Goal: Task Accomplishment & Management: Use online tool/utility

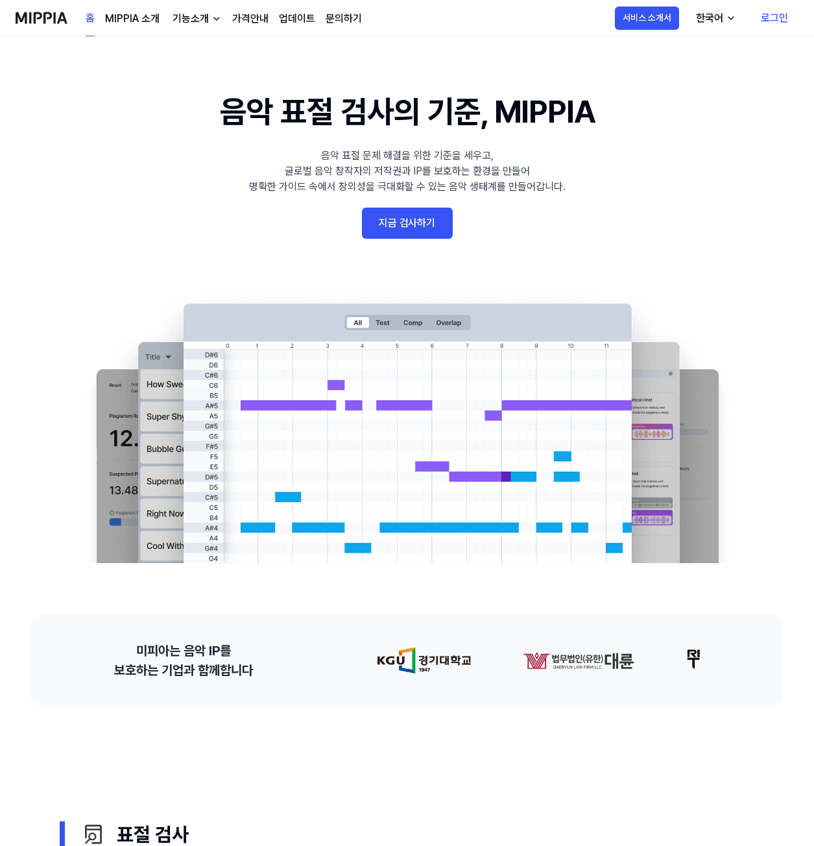
click at [413, 224] on link "지금 검사하기" at bounding box center [407, 223] width 91 height 31
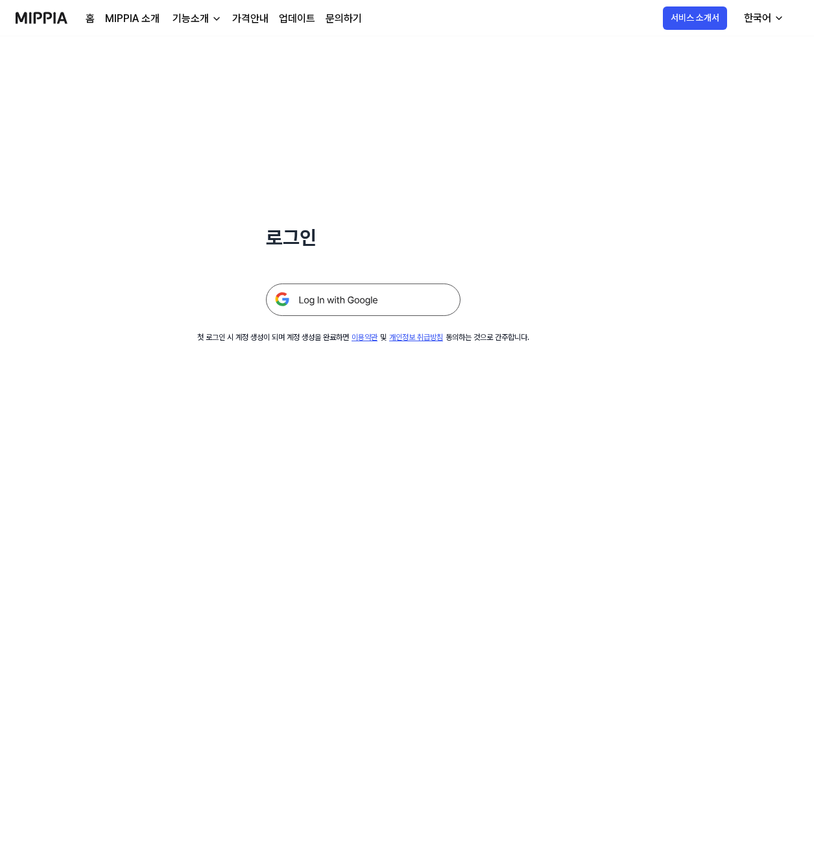
click at [362, 300] on img at bounding box center [363, 299] width 195 height 32
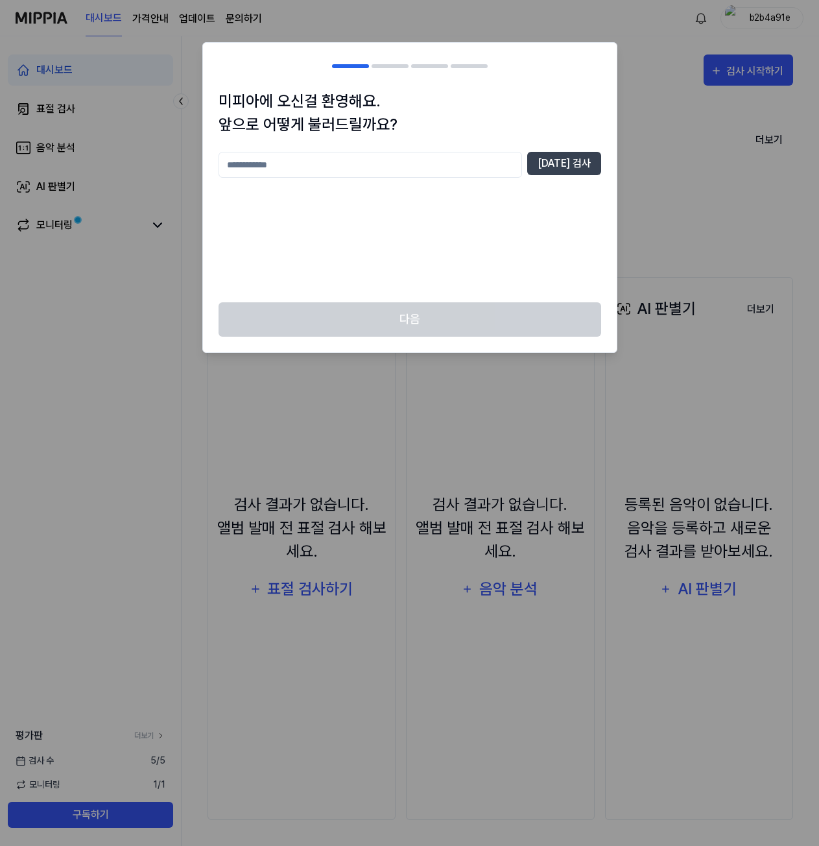
click at [280, 166] on input "text" at bounding box center [370, 165] width 303 height 26
click at [327, 165] on input "text" at bounding box center [370, 165] width 303 height 26
type input "*"
type input "**********"
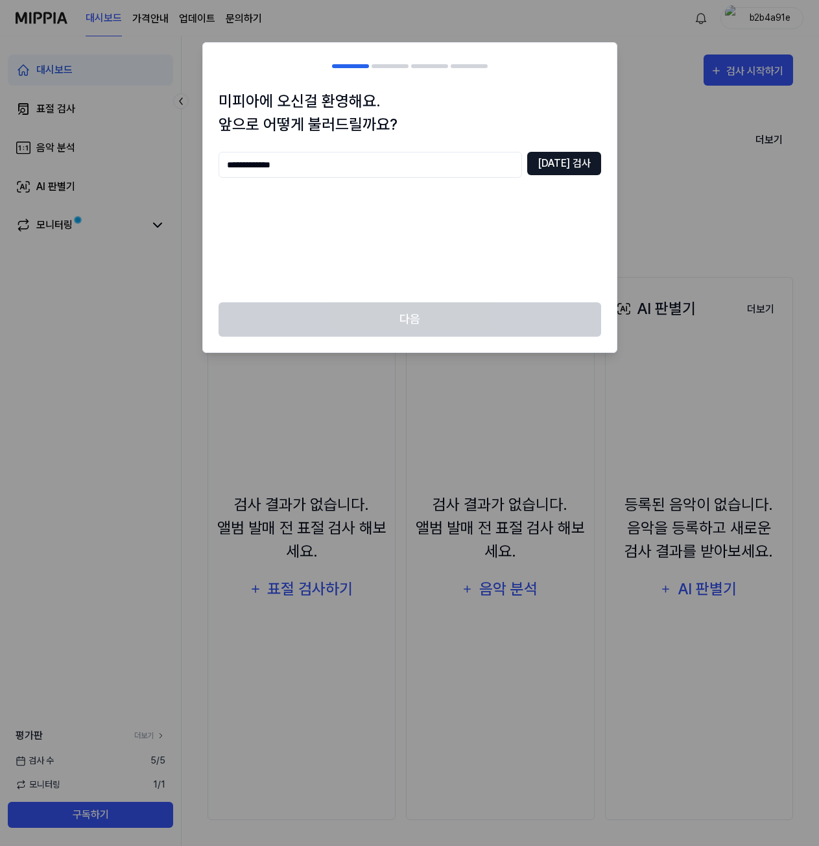
click at [578, 163] on button "[DATE] 검사" at bounding box center [564, 163] width 74 height 23
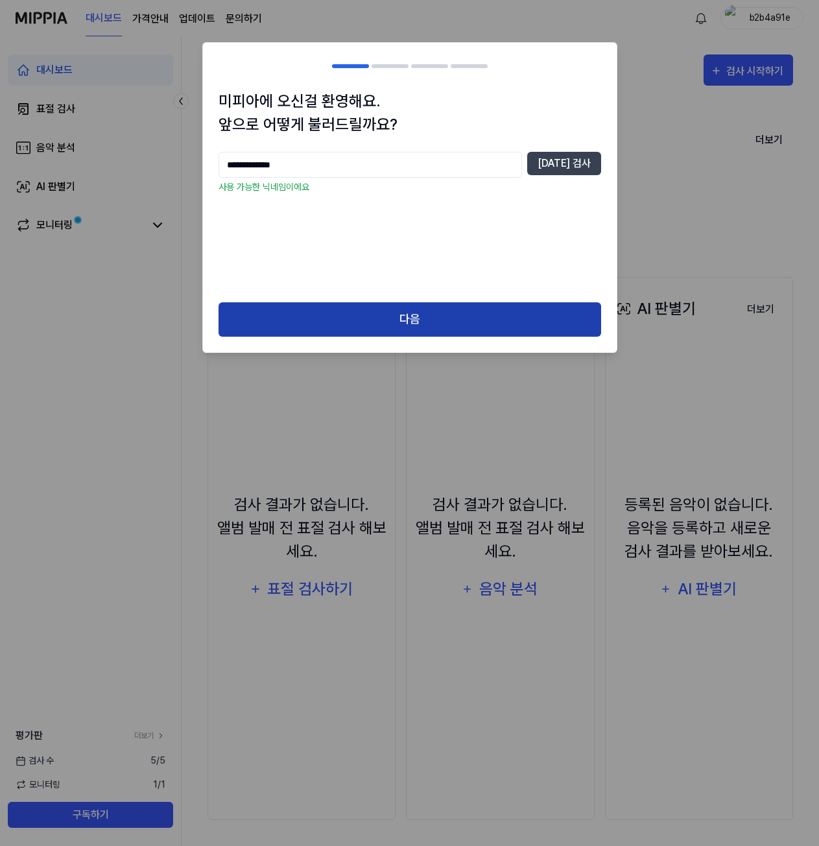
click at [411, 313] on button "다음" at bounding box center [410, 319] width 383 height 34
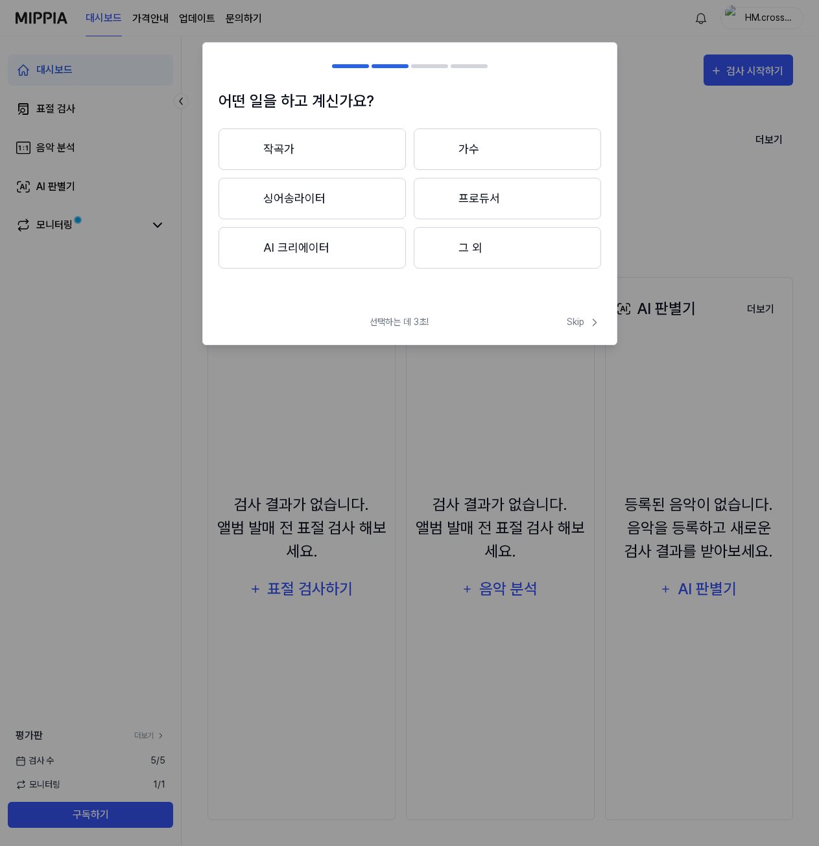
click at [489, 204] on button "프로듀서" at bounding box center [507, 199] width 187 height 42
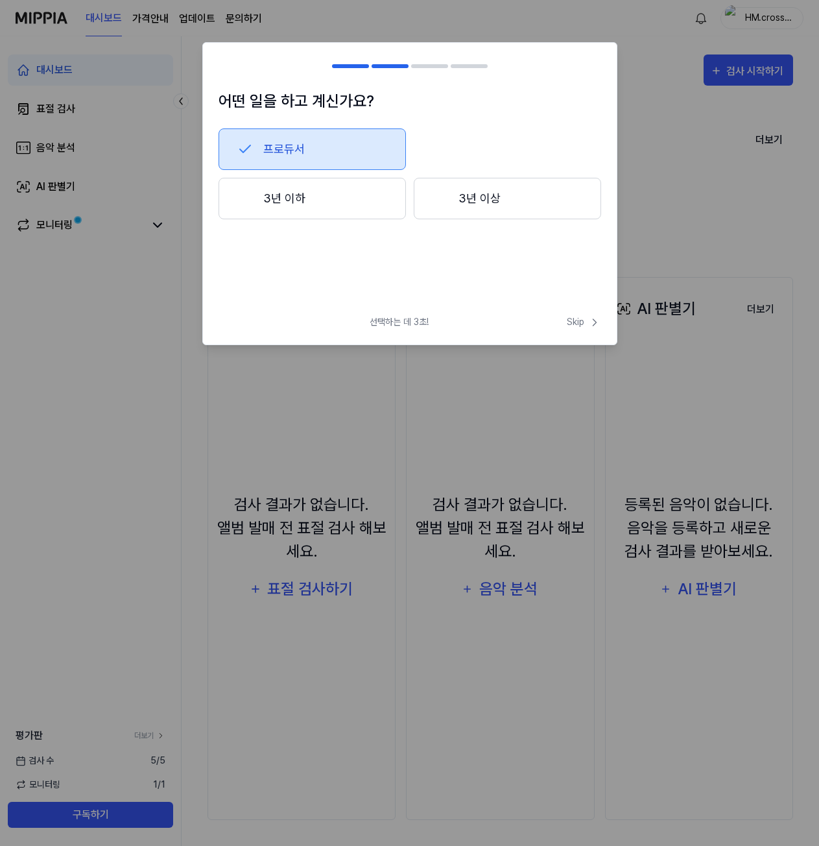
click at [302, 196] on button "3년 이하" at bounding box center [312, 199] width 187 height 42
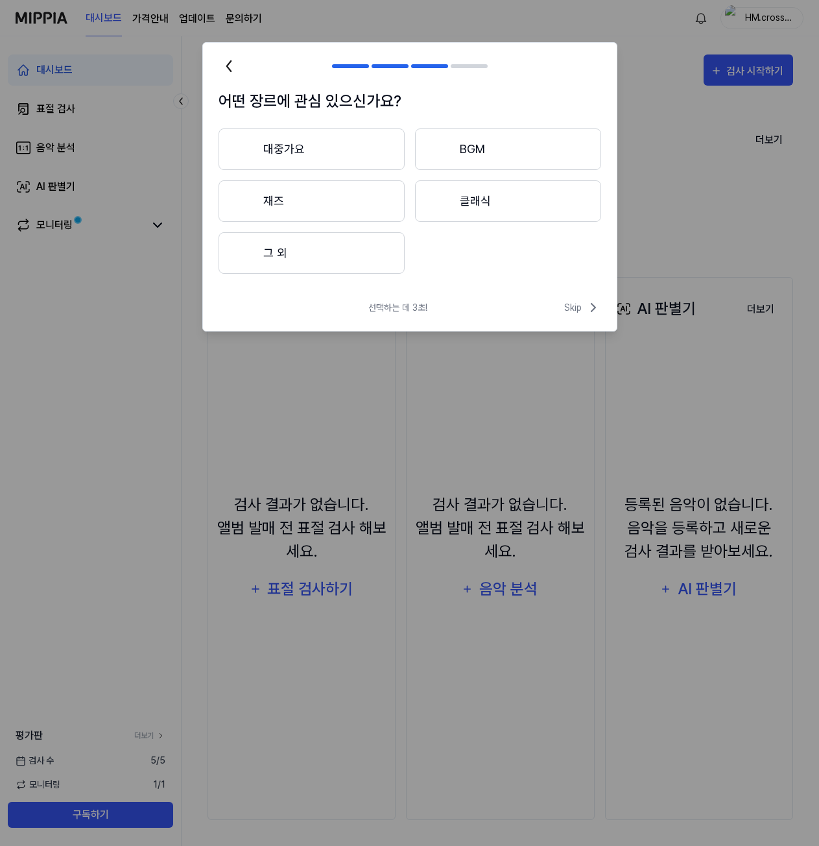
click at [331, 150] on button "대중가요" at bounding box center [312, 149] width 186 height 42
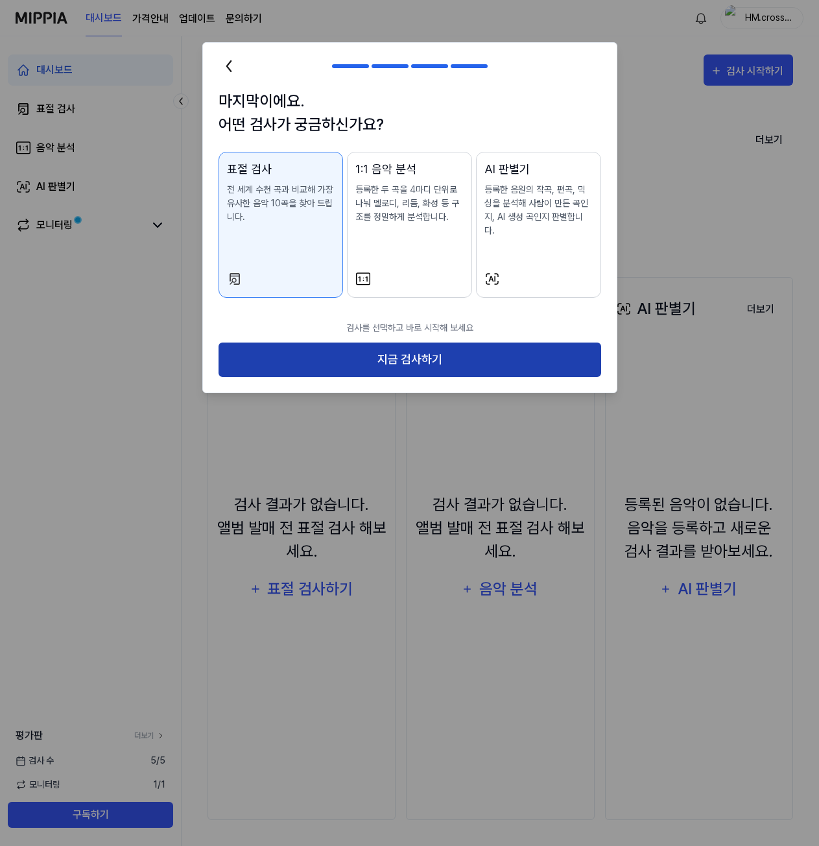
click at [415, 346] on button "지금 검사하기" at bounding box center [410, 359] width 383 height 34
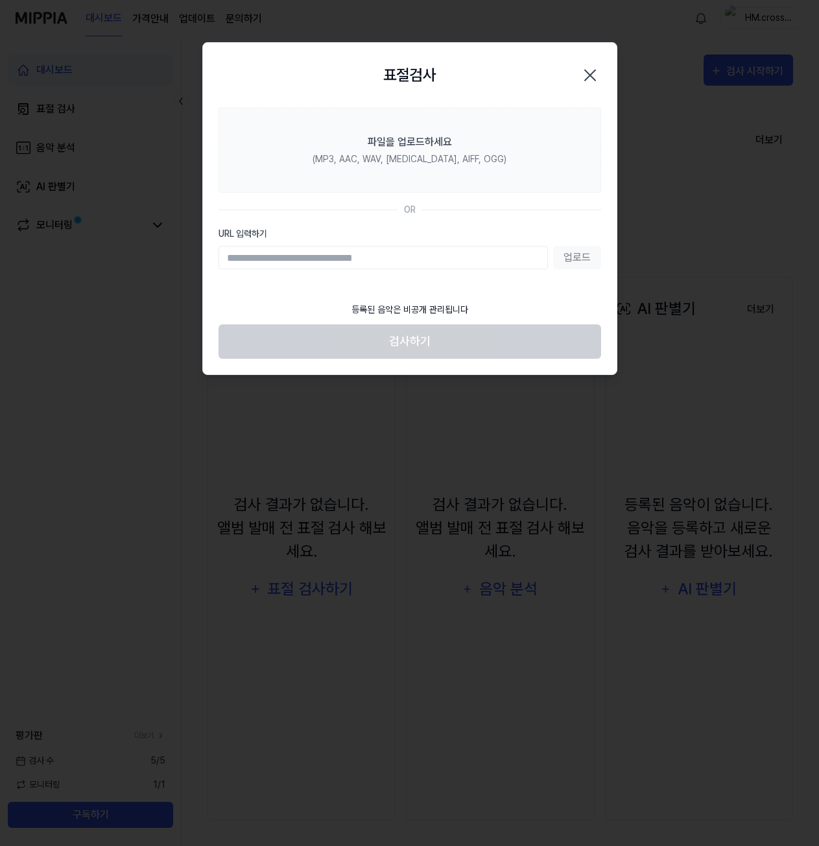
click at [268, 257] on input "URL 입력하기" at bounding box center [383, 257] width 329 height 23
click at [572, 259] on div "업로드" at bounding box center [410, 257] width 383 height 23
click at [311, 258] on input "URL 입력하기" at bounding box center [383, 257] width 329 height 23
click at [577, 257] on div "업로드" at bounding box center [410, 257] width 383 height 23
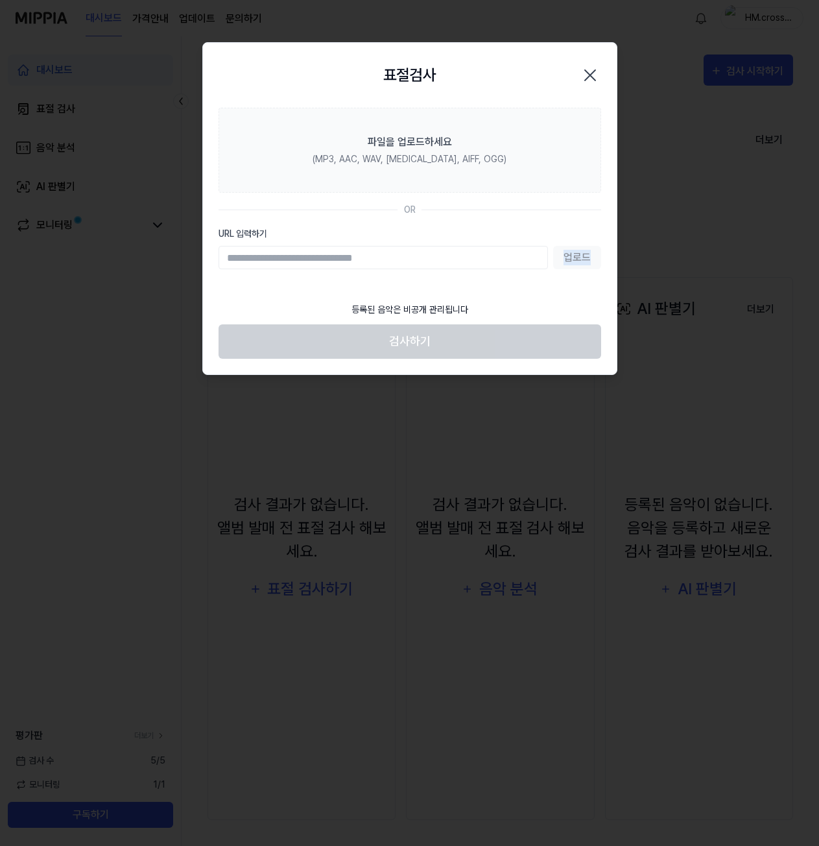
click at [577, 257] on div "업로드" at bounding box center [410, 257] width 383 height 23
click at [583, 258] on div "업로드" at bounding box center [410, 257] width 383 height 23
click at [567, 287] on section "파일을 업로드하세요 (MP3, AAC, WAV, [MEDICAL_DATA], AIFF, OGG) OR URL 입력하기 업로드" at bounding box center [410, 201] width 414 height 187
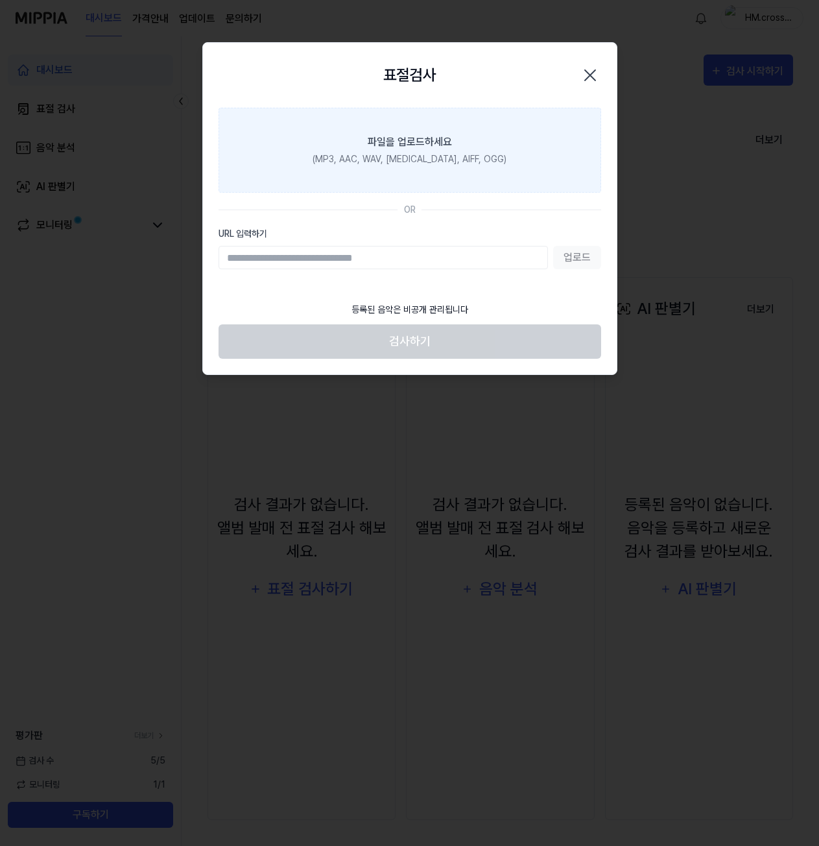
click at [450, 158] on div "(MP3, AAC, WAV, [MEDICAL_DATA], AIFF, OGG)" at bounding box center [410, 159] width 194 height 14
click at [0, 0] on input "파일을 업로드하세요 (MP3, AAC, WAV, [MEDICAL_DATA], AIFF, OGG)" at bounding box center [0, 0] width 0 height 0
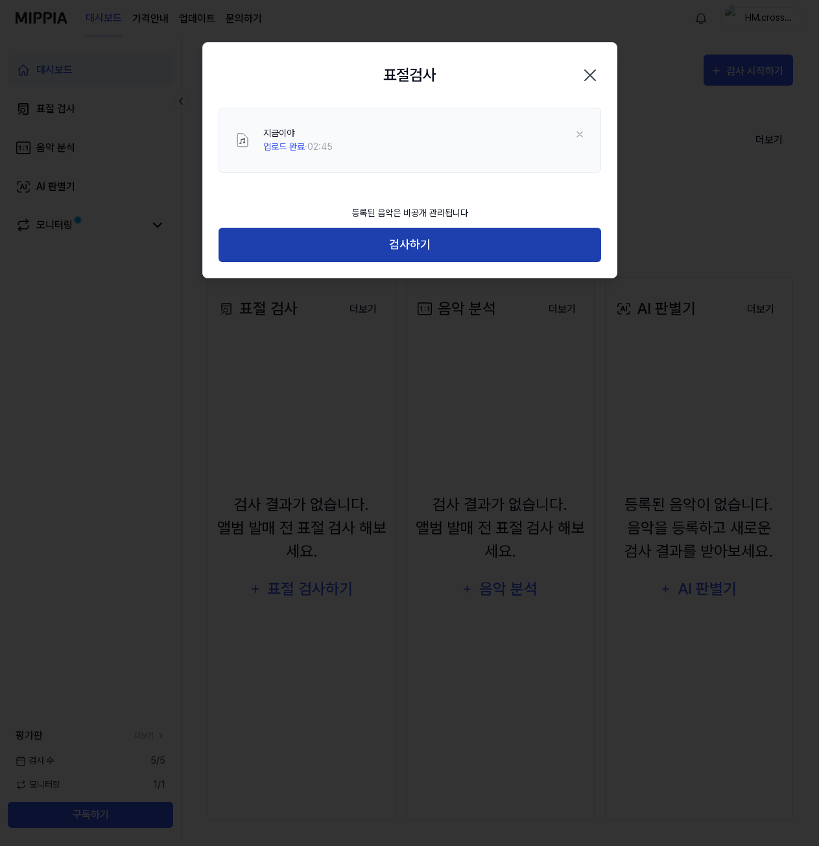
click at [408, 246] on button "검사하기" at bounding box center [410, 245] width 383 height 34
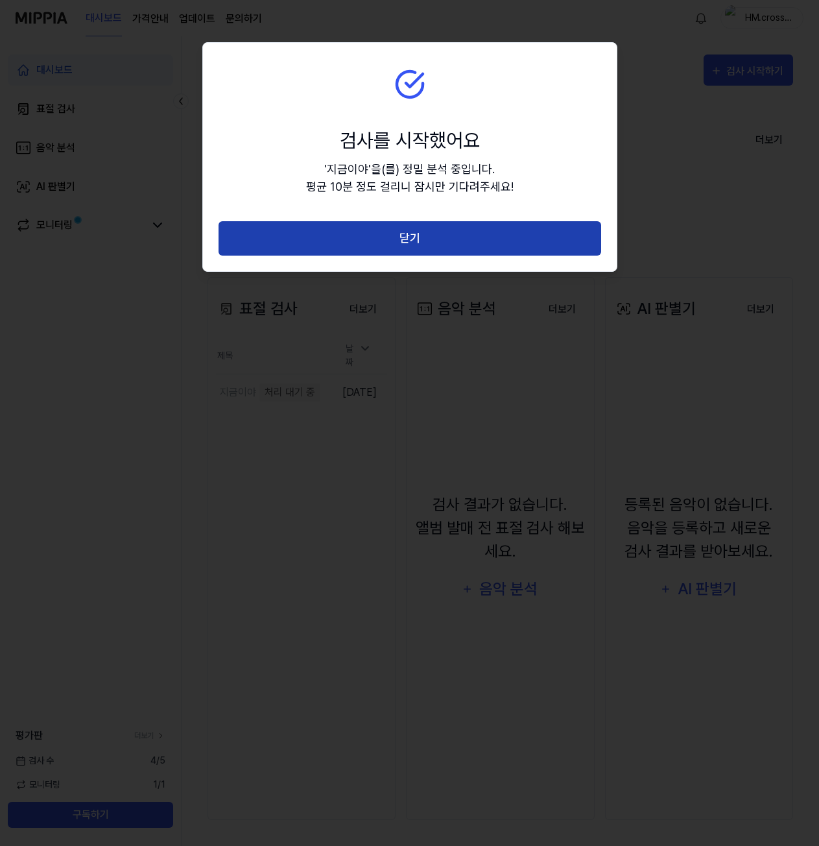
click at [408, 236] on button "닫기" at bounding box center [410, 238] width 383 height 34
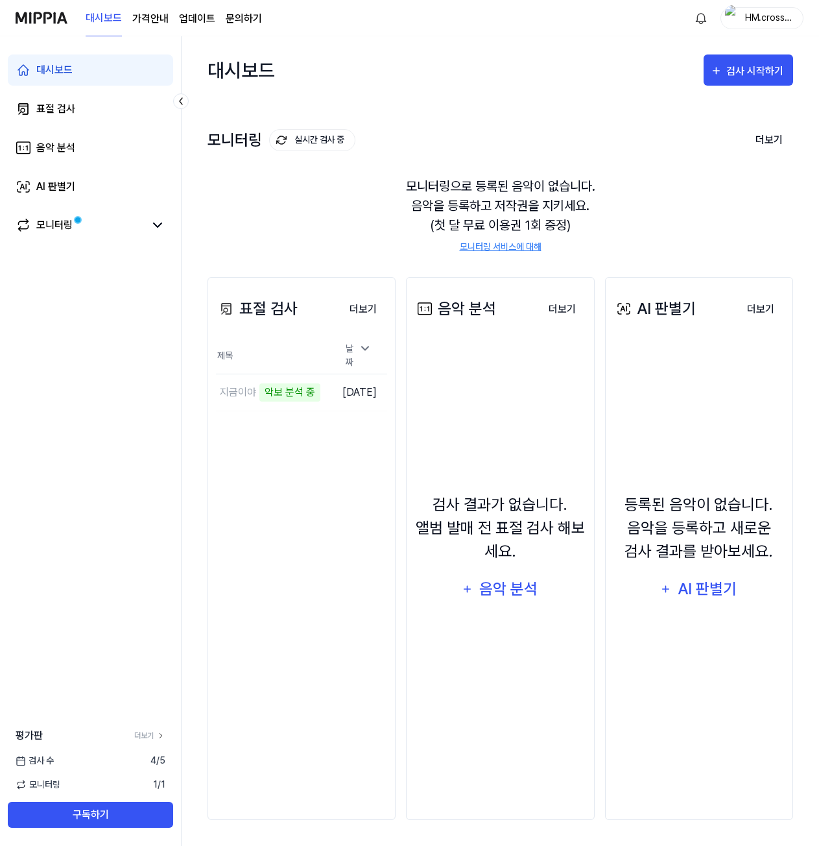
click at [150, 17] on page\) "가격안내" at bounding box center [150, 19] width 36 height 16
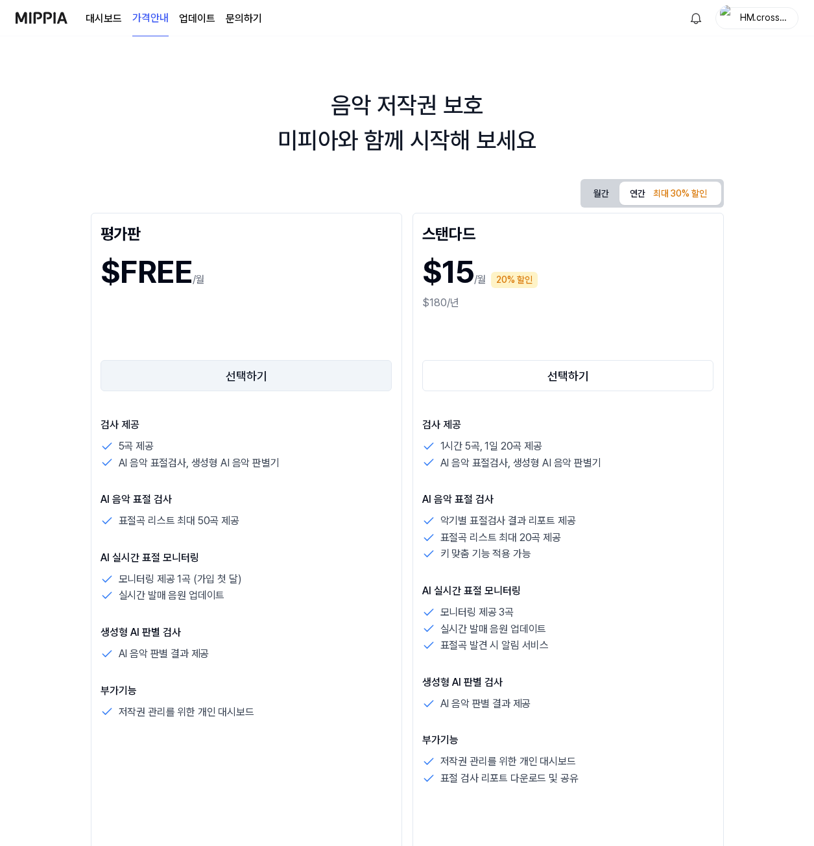
click at [246, 379] on button "선택하기" at bounding box center [247, 375] width 292 height 31
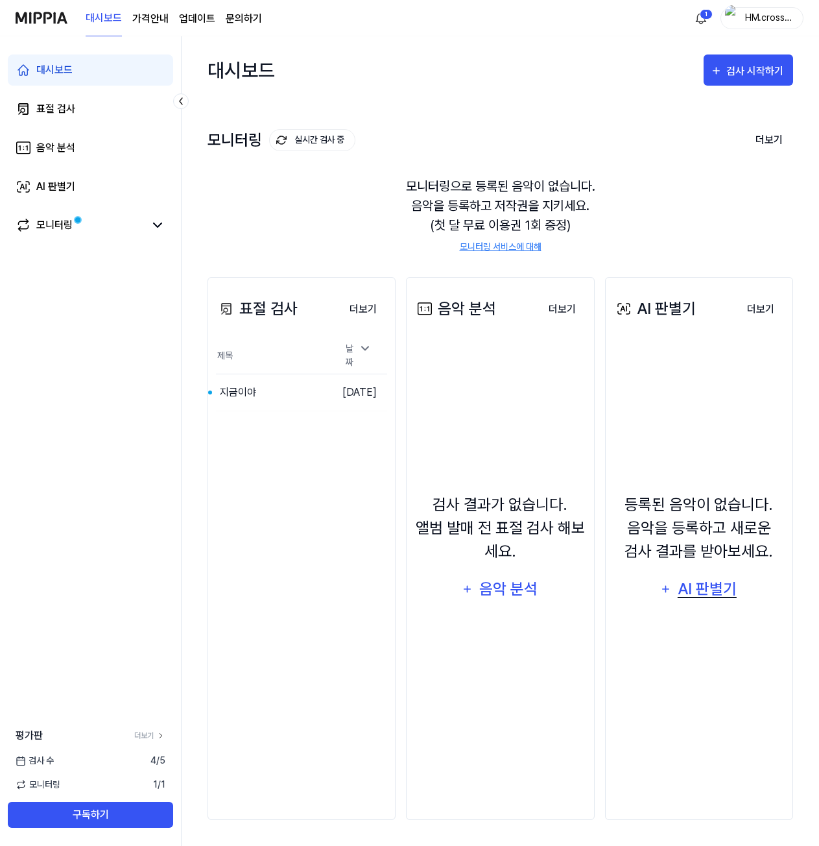
click at [682, 589] on div "AI 판별기" at bounding box center [707, 589] width 62 height 25
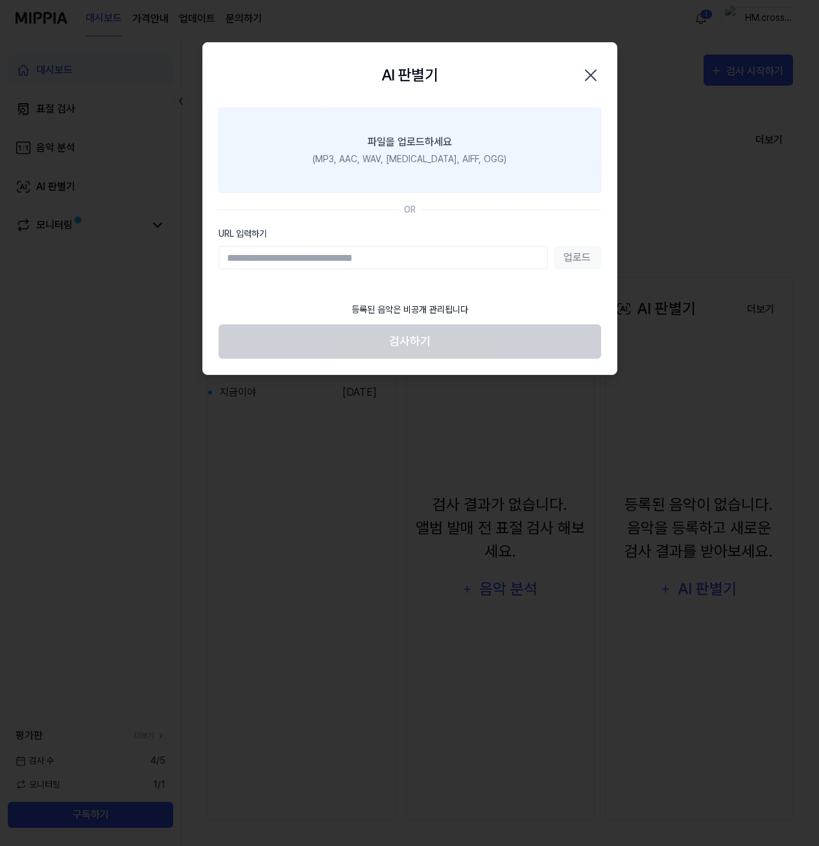
click at [414, 150] on label "파일을 업로드하세요 (MP3, AAC, WAV, [MEDICAL_DATA], AIFF, OGG)" at bounding box center [410, 150] width 383 height 85
click at [0, 0] on input "파일을 업로드하세요 (MP3, AAC, WAV, [MEDICAL_DATA], AIFF, OGG)" at bounding box center [0, 0] width 0 height 0
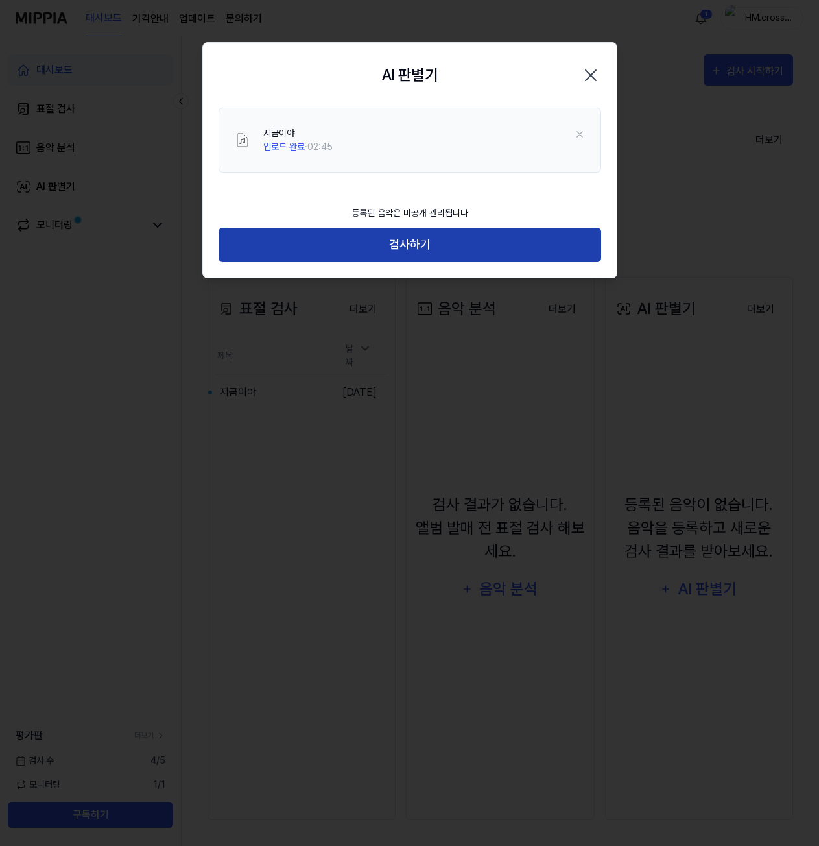
click at [418, 241] on button "검사하기" at bounding box center [410, 245] width 383 height 34
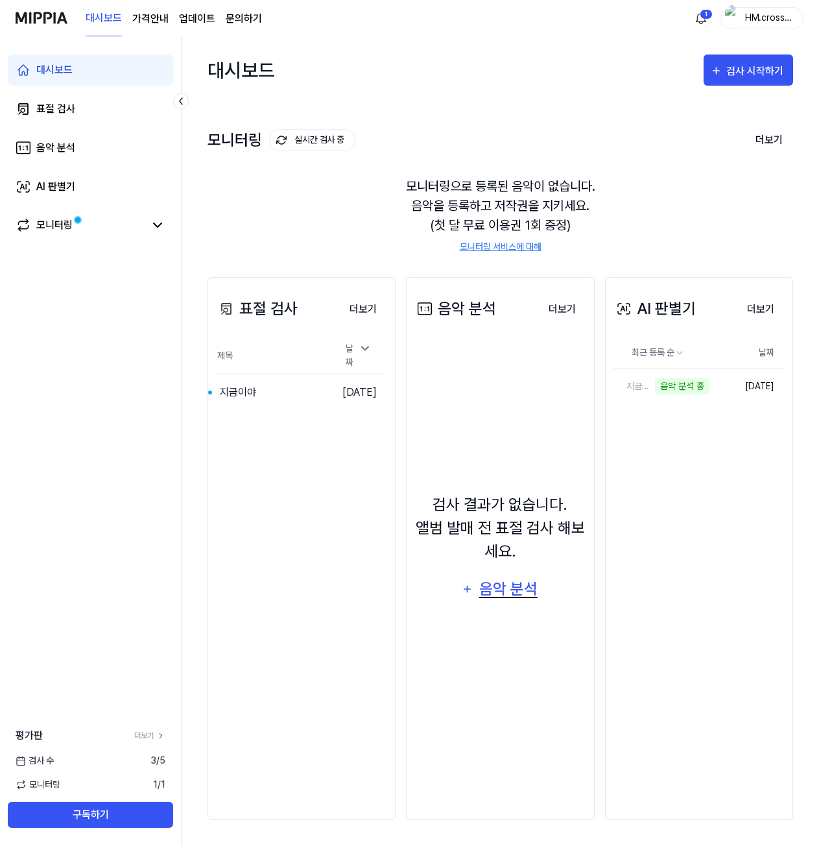
click at [509, 588] on div "음악 분석" at bounding box center [509, 589] width 62 height 25
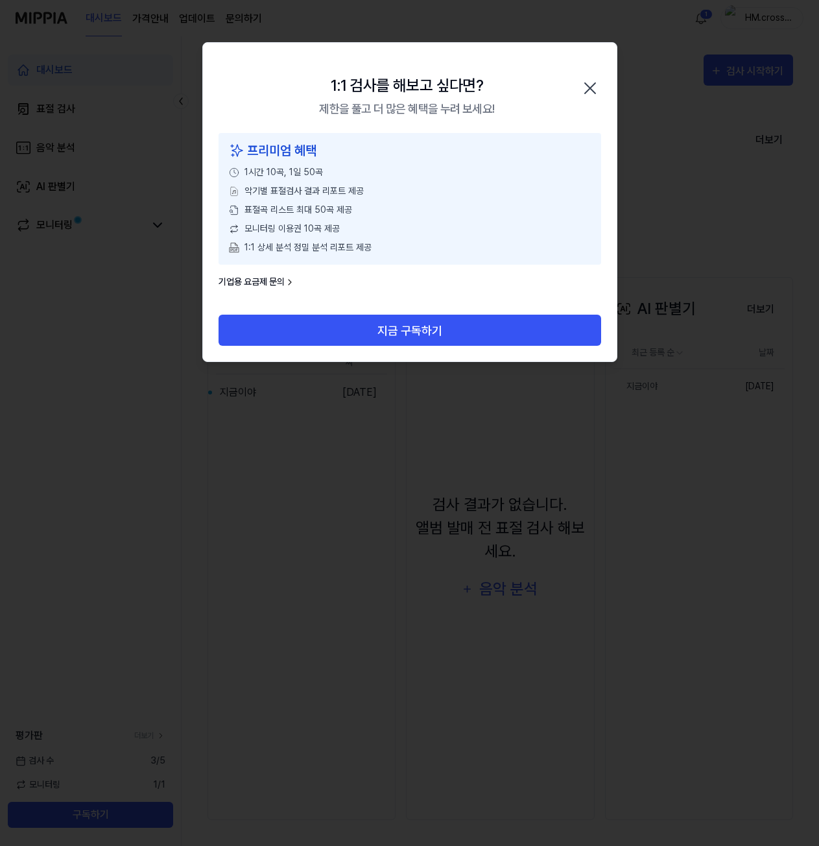
click at [592, 88] on icon "button" at bounding box center [590, 88] width 21 height 21
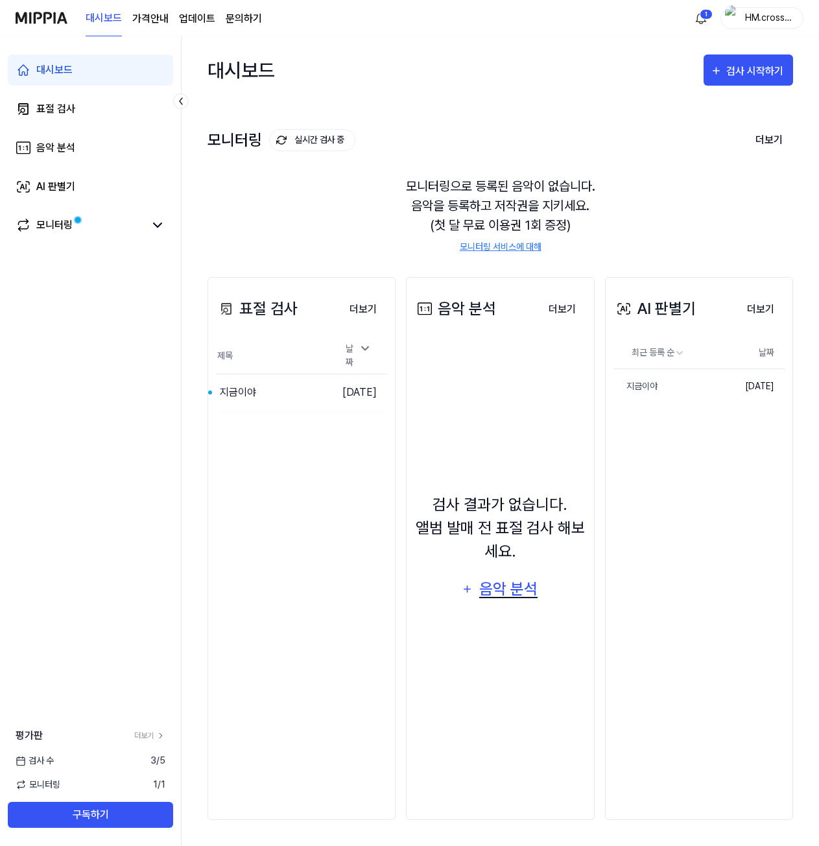
click at [493, 593] on div "음악 분석" at bounding box center [509, 589] width 62 height 25
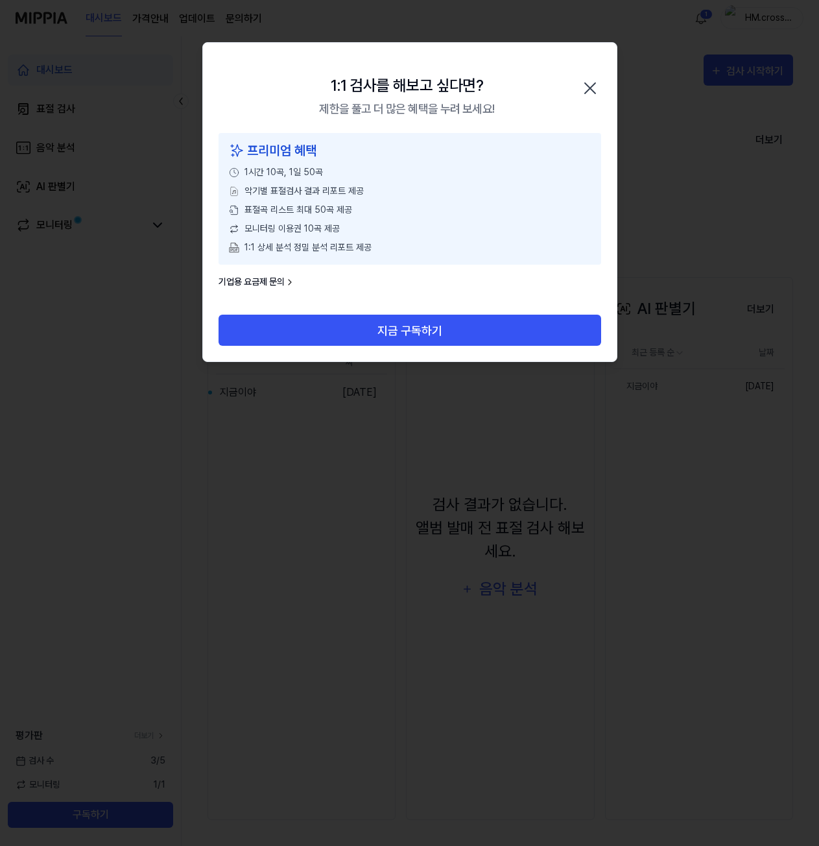
click at [591, 87] on icon "button" at bounding box center [590, 88] width 10 height 10
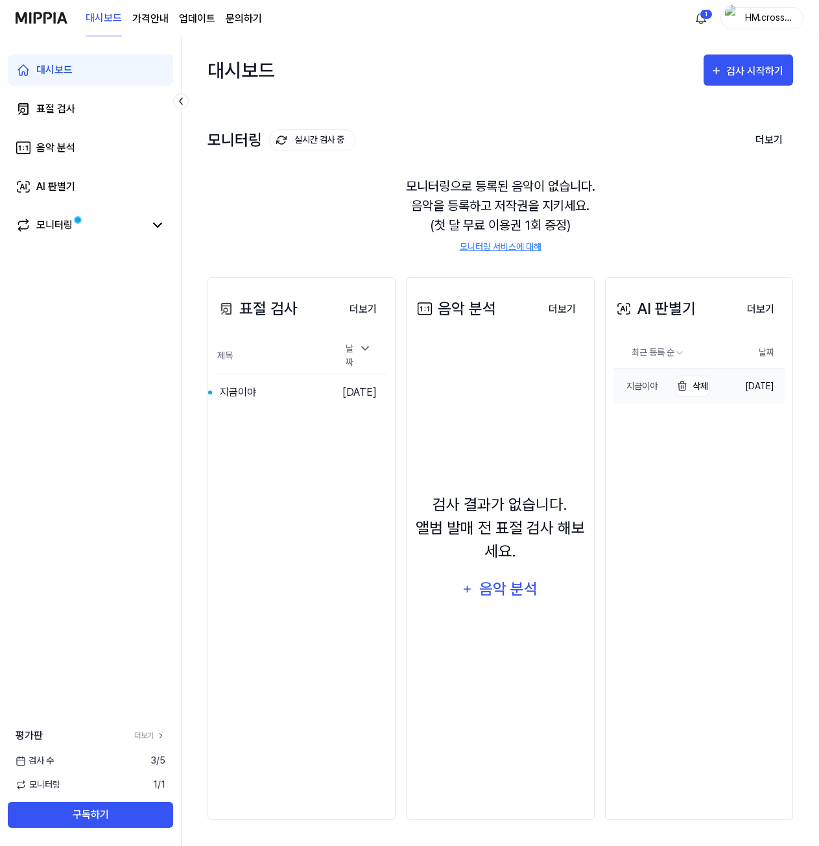
click at [640, 381] on div "지금이야" at bounding box center [635, 386] width 44 height 14
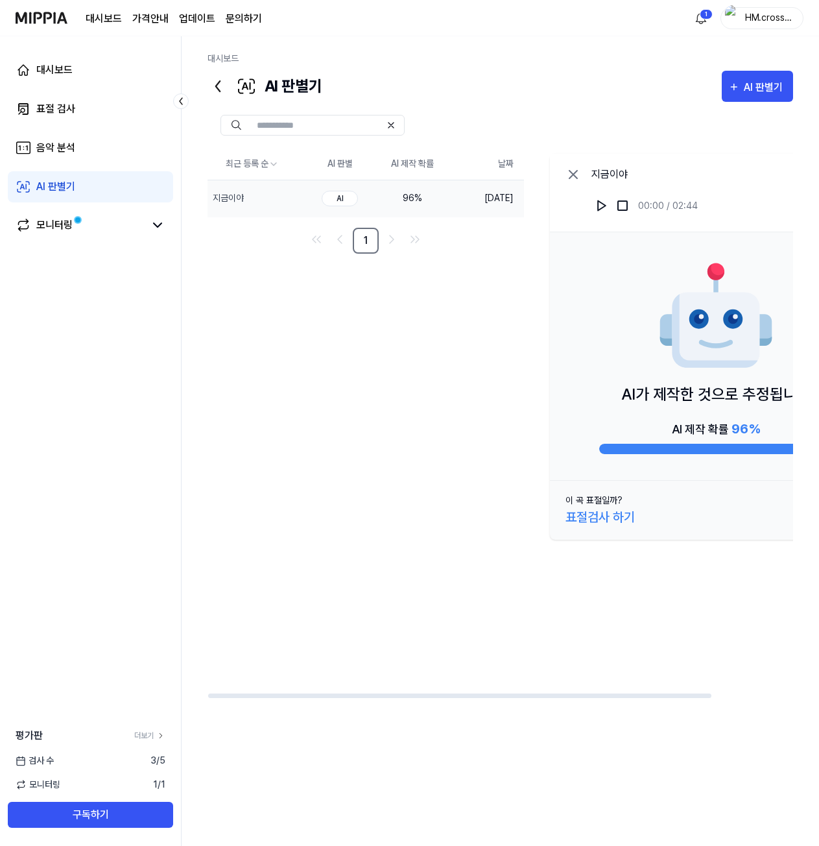
click at [582, 78] on div "AI 판별기 AI 판별기" at bounding box center [501, 86] width 586 height 31
click at [456, 82] on div "AI 판별기 AI 판별기" at bounding box center [501, 86] width 586 height 31
click at [512, 82] on div "AI 판별기 AI 판별기" at bounding box center [501, 86] width 586 height 31
click at [569, 91] on div "AI 판별기 AI 판별기" at bounding box center [501, 86] width 586 height 31
click at [634, 91] on div "AI 판별기 AI 판별기" at bounding box center [501, 86] width 586 height 31
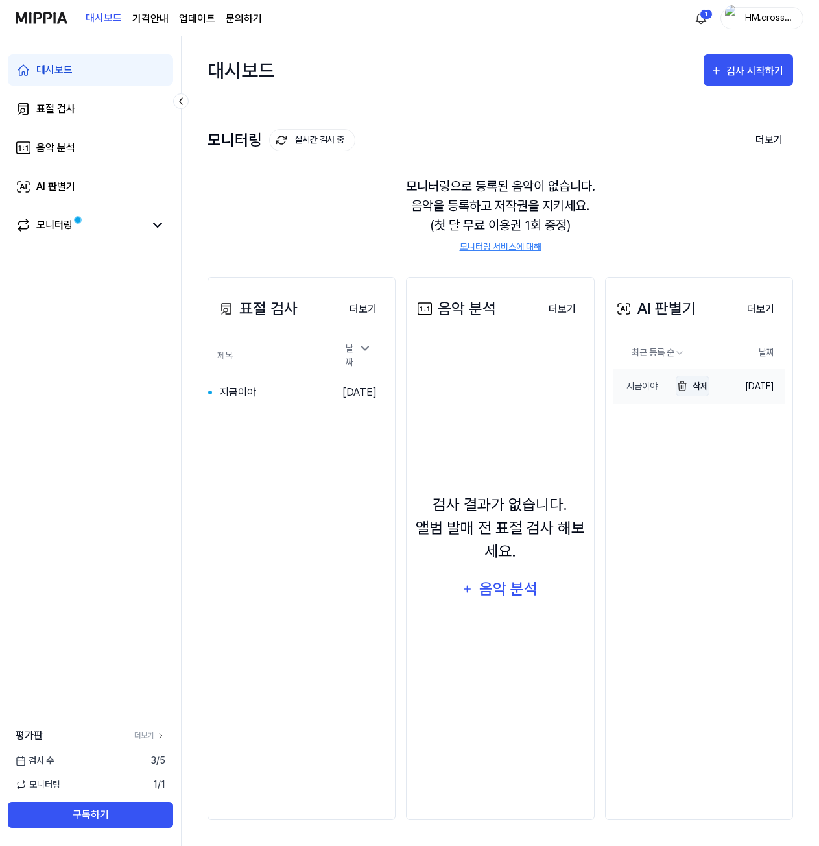
click at [684, 385] on img "button" at bounding box center [682, 386] width 16 height 16
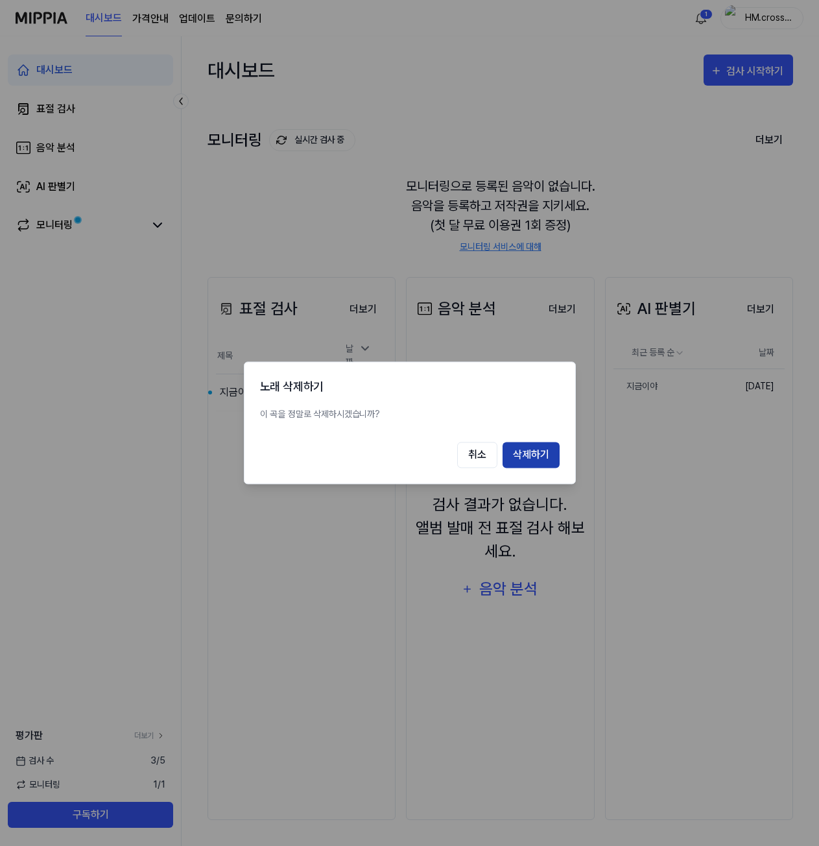
click at [538, 454] on button "삭제하기" at bounding box center [531, 455] width 57 height 26
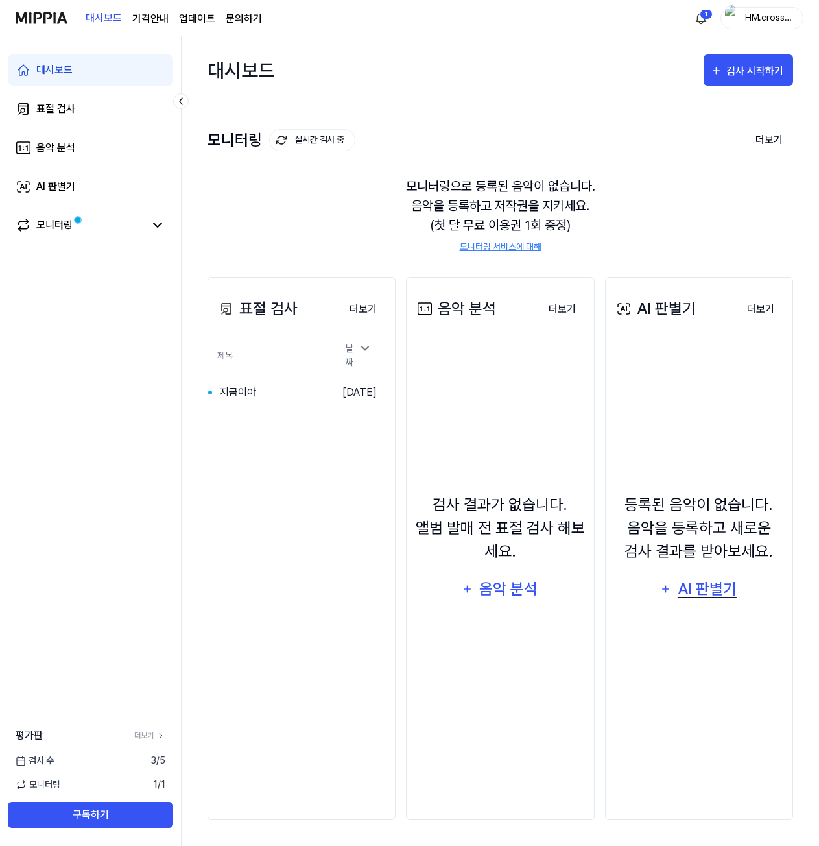
click at [700, 588] on div "AI 판별기" at bounding box center [707, 589] width 62 height 25
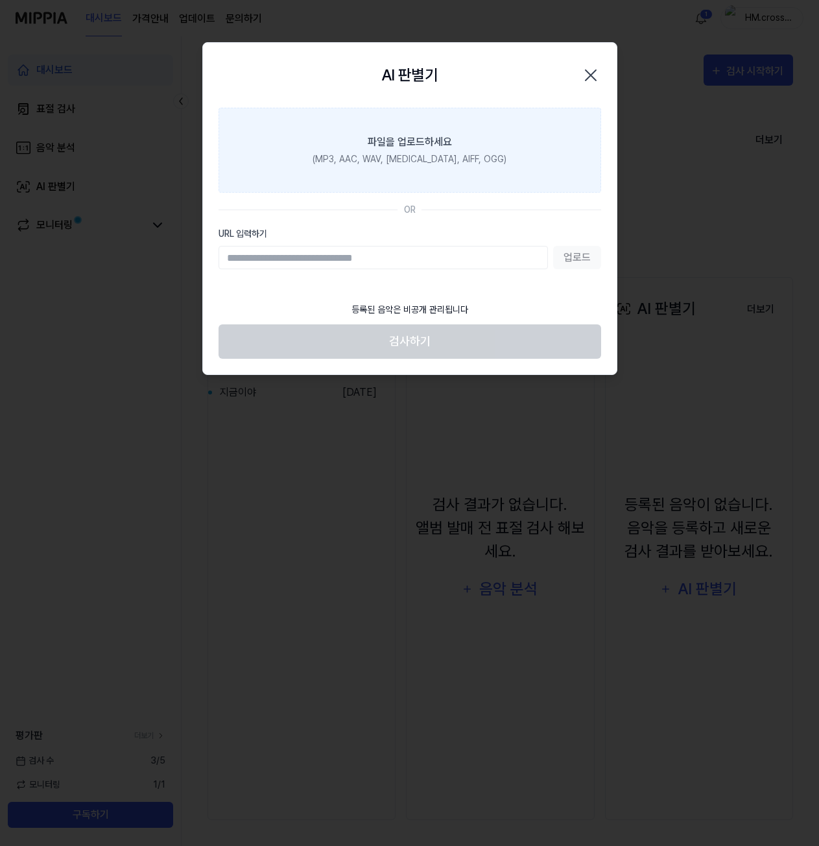
click at [417, 161] on div "(MP3, AAC, WAV, [MEDICAL_DATA], AIFF, OGG)" at bounding box center [410, 159] width 194 height 14
click at [0, 0] on input "파일을 업로드하세요 (MP3, AAC, WAV, [MEDICAL_DATA], AIFF, OGG)" at bounding box center [0, 0] width 0 height 0
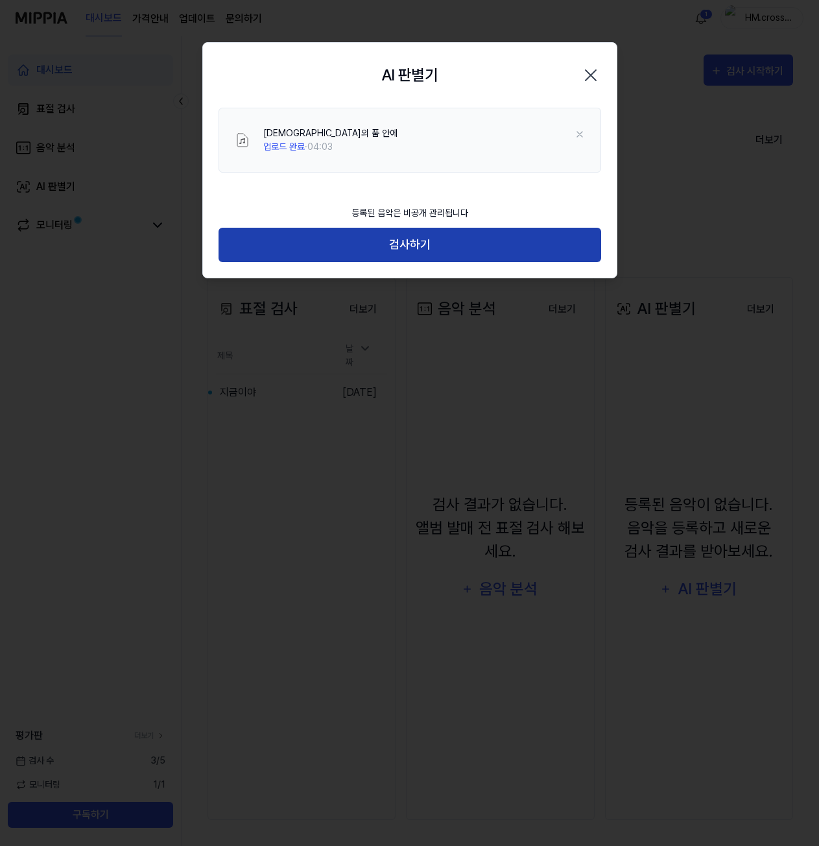
click at [416, 243] on button "검사하기" at bounding box center [410, 245] width 383 height 34
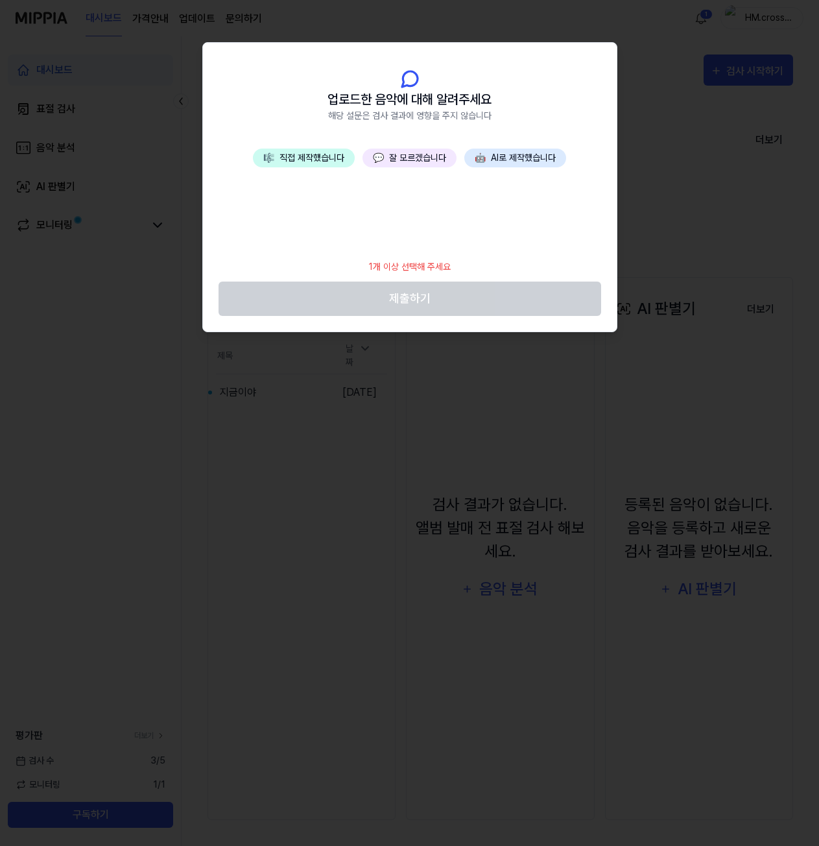
click at [309, 154] on button "🎼 직접 제작했습니다" at bounding box center [304, 158] width 102 height 19
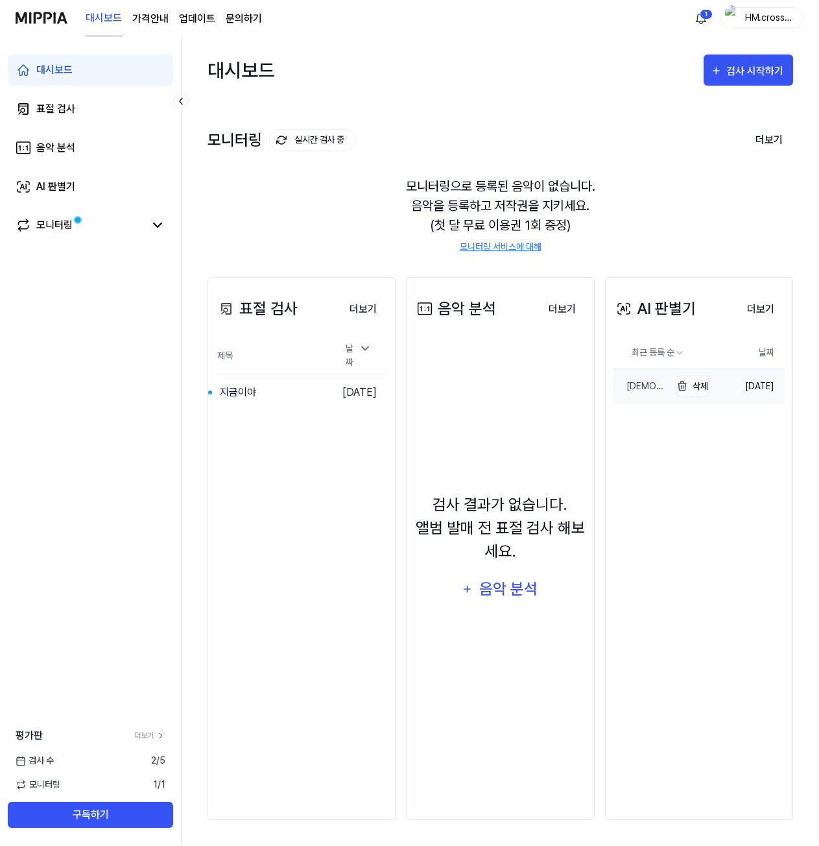
click at [652, 386] on div "[DEMOGRAPHIC_DATA]의 품 안에" at bounding box center [641, 386] width 56 height 14
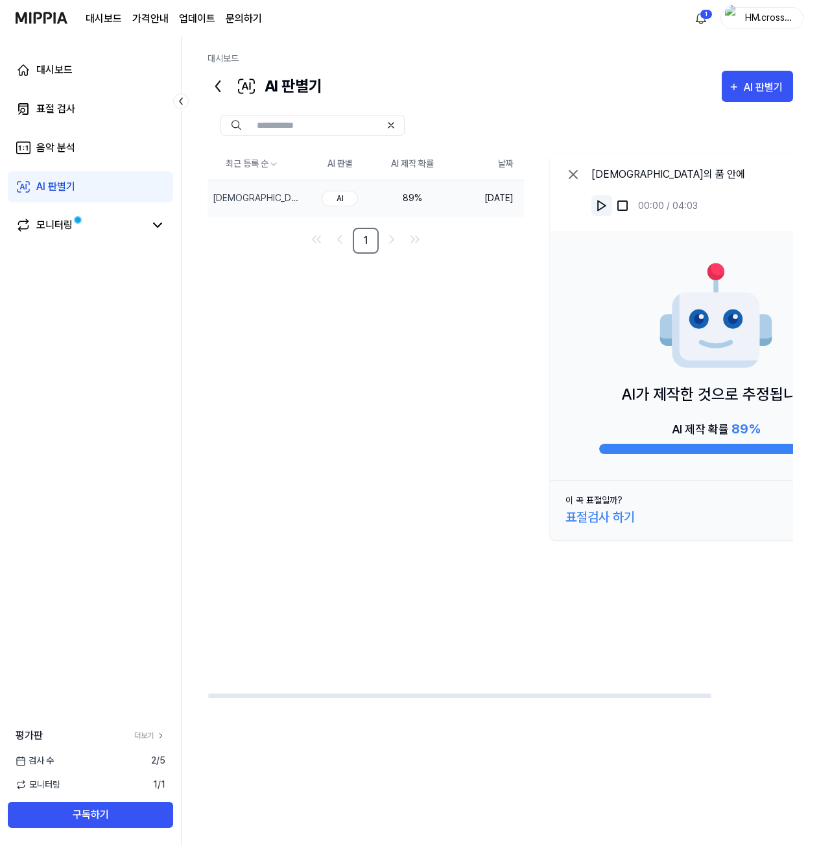
click at [601, 207] on img at bounding box center [601, 205] width 13 height 13
click at [154, 228] on icon at bounding box center [158, 225] width 16 height 16
click at [155, 226] on icon at bounding box center [158, 225] width 8 height 4
click at [602, 206] on img at bounding box center [601, 205] width 13 height 13
